Goal: Transaction & Acquisition: Book appointment/travel/reservation

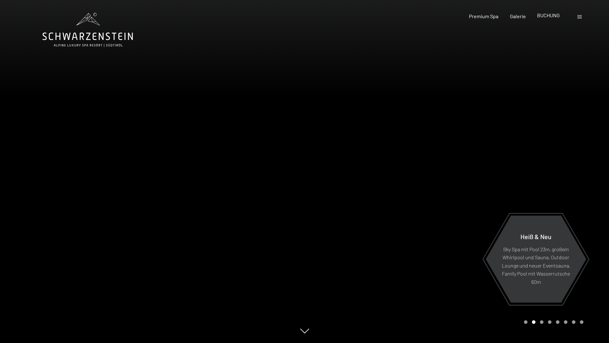
click at [552, 16] on font "BUCHUNG" at bounding box center [548, 15] width 23 height 6
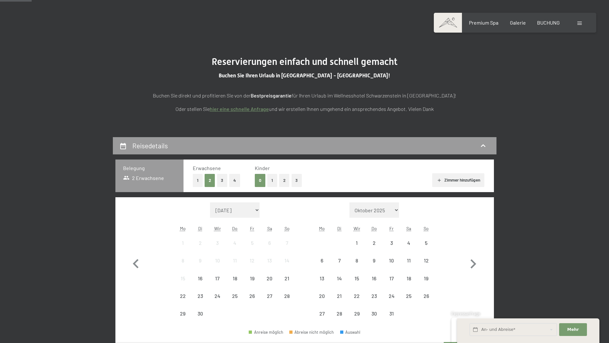
scroll to position [64, 0]
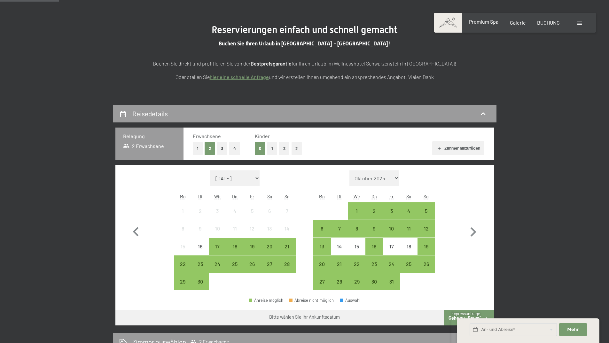
click at [494, 23] on font "Premium Spa" at bounding box center [483, 22] width 29 height 6
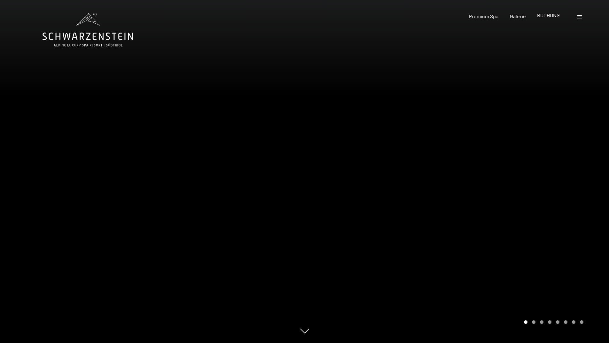
click at [548, 17] on font "BUCHUNG" at bounding box center [548, 15] width 23 height 6
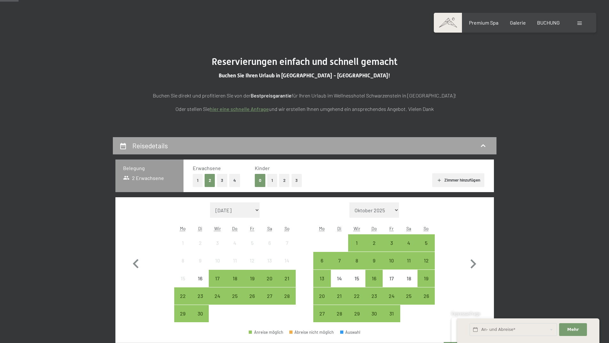
scroll to position [64, 0]
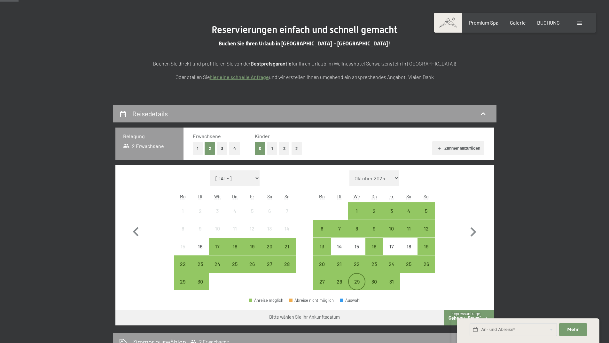
click at [350, 282] on div "29" at bounding box center [357, 287] width 16 height 16
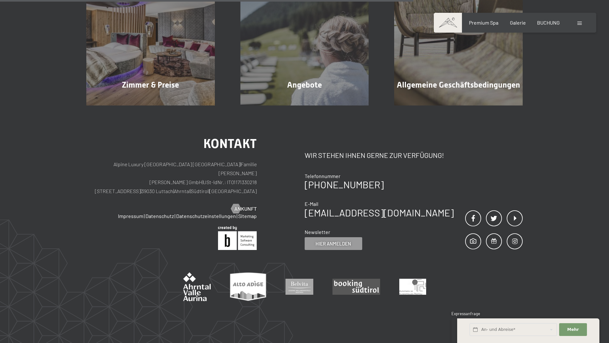
scroll to position [160, 0]
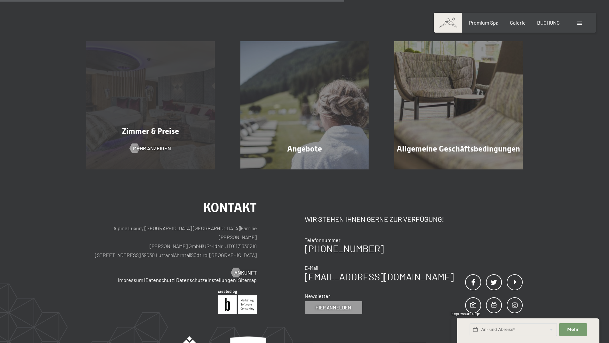
click at [172, 112] on div "Zimmer & Preise Mehr anzeigen" at bounding box center [150, 105] width 154 height 128
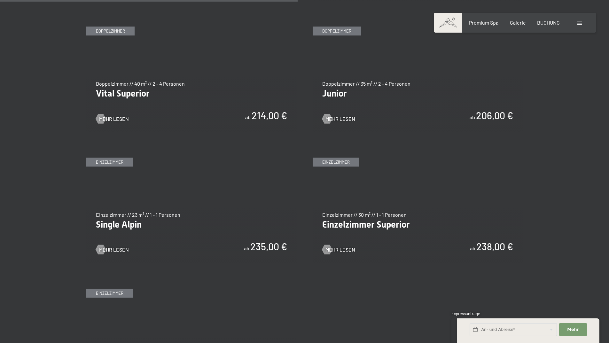
scroll to position [927, 0]
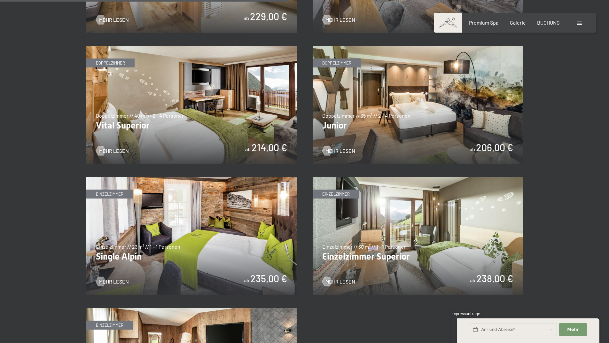
click at [484, 113] on img at bounding box center [418, 105] width 210 height 118
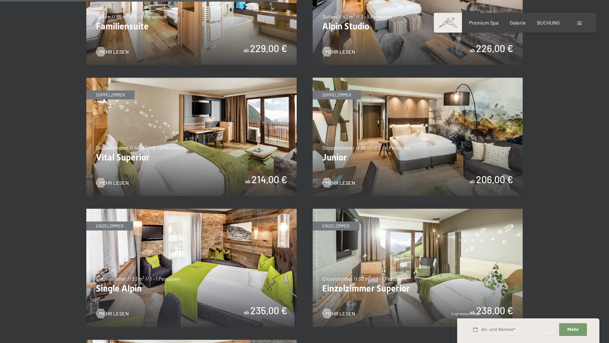
click at [265, 132] on img at bounding box center [191, 137] width 210 height 118
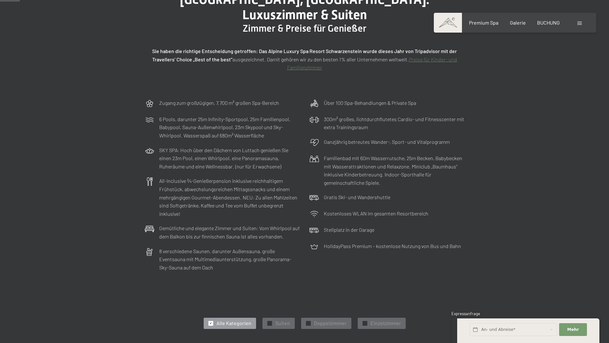
scroll to position [64, 0]
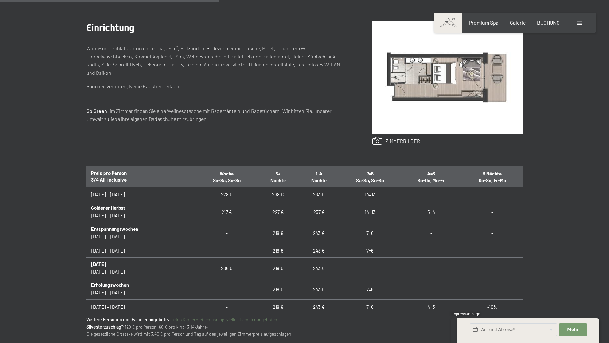
scroll to position [288, 0]
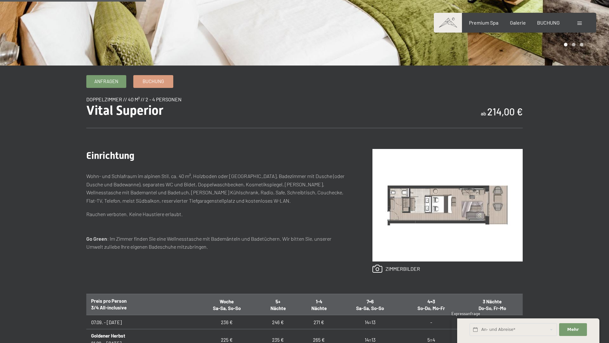
scroll to position [320, 0]
